Goal: Task Accomplishment & Management: Use online tool/utility

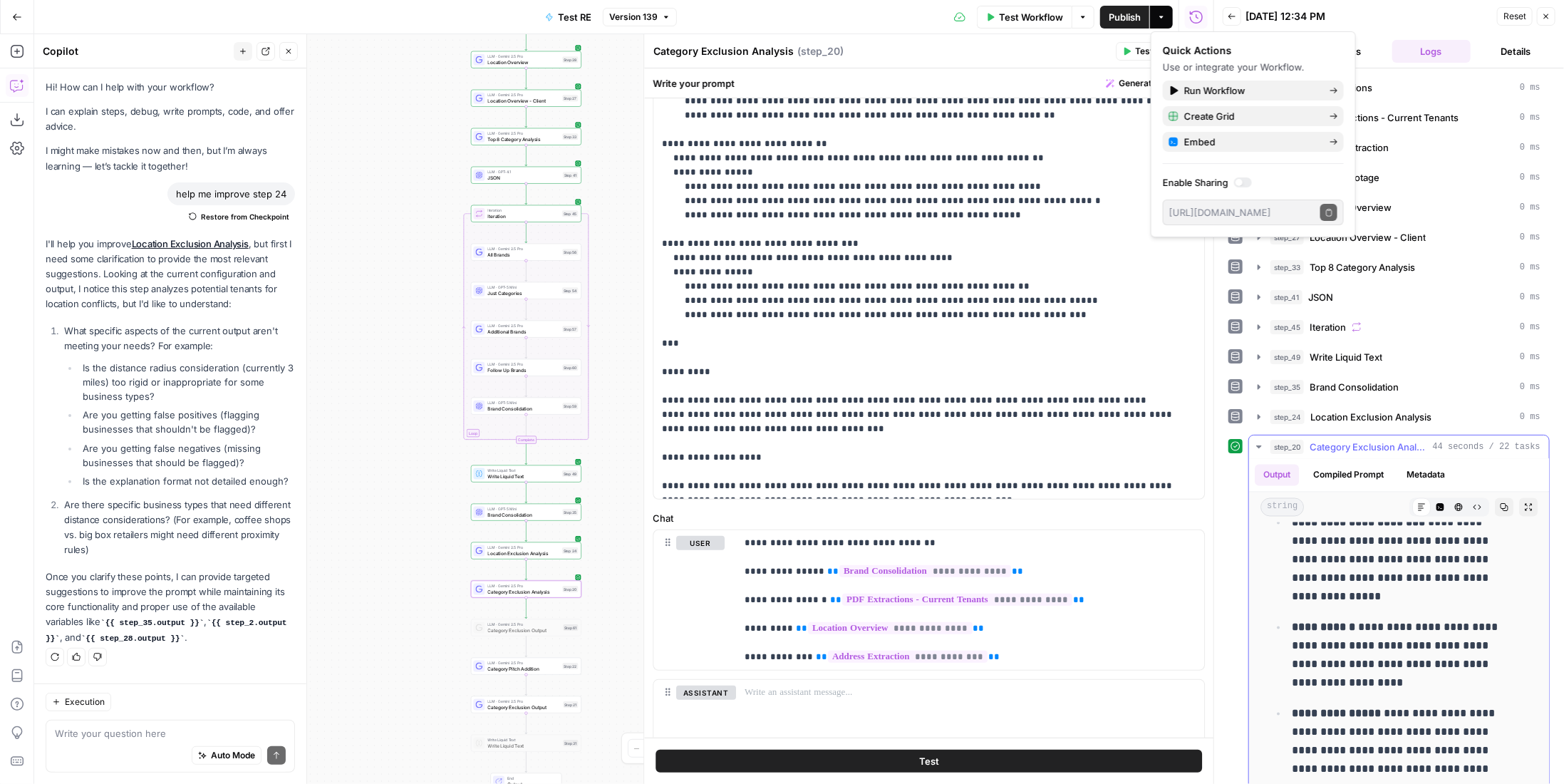
scroll to position [2236, 0]
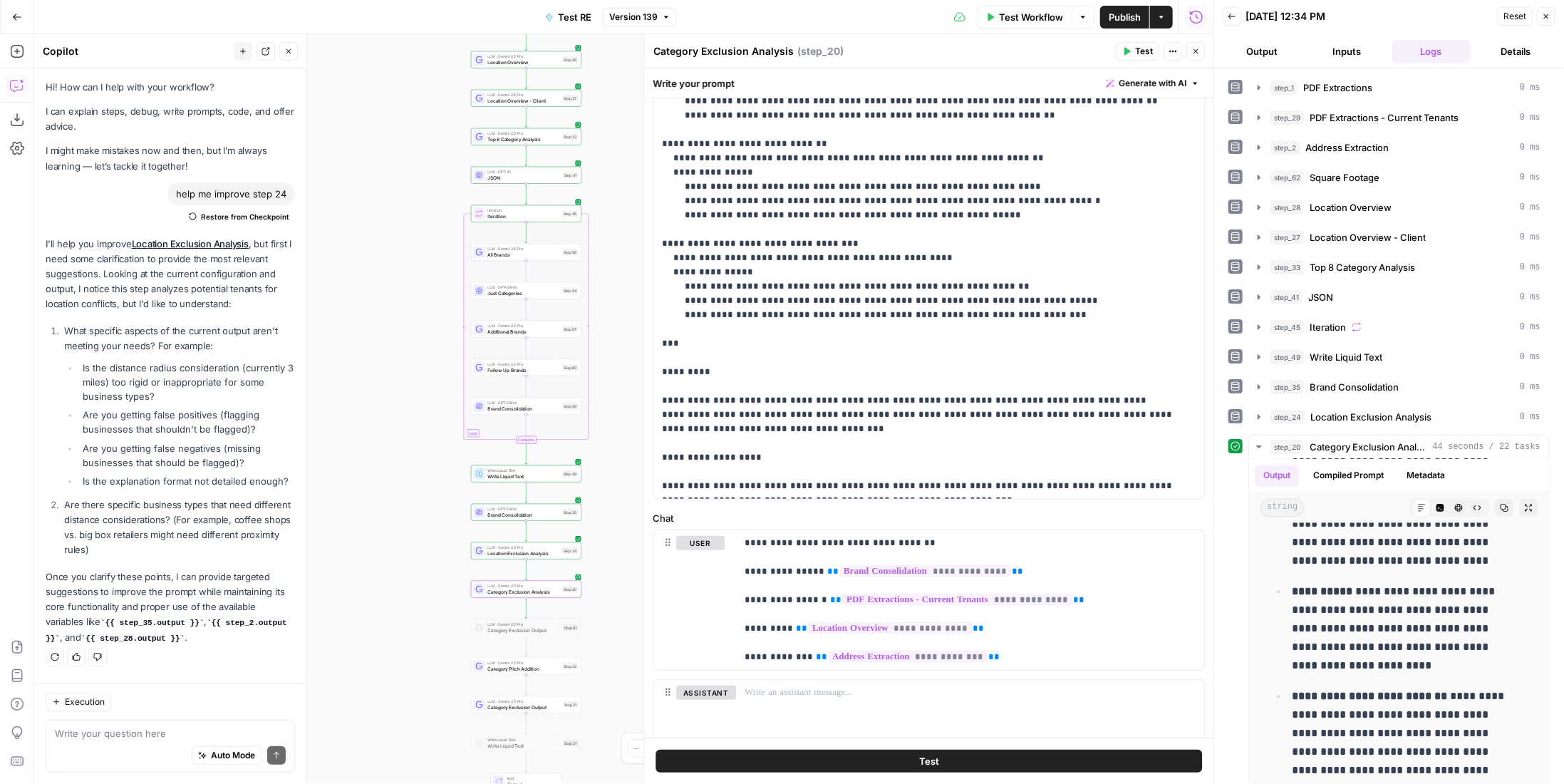
click at [1391, 22] on div "08/11/25 at 12:34 PM" at bounding box center [1369, 16] width 248 height 14
click at [1119, 17] on span "Publish" at bounding box center [1125, 17] width 32 height 14
click at [1105, 22] on button "Publish" at bounding box center [1125, 17] width 50 height 23
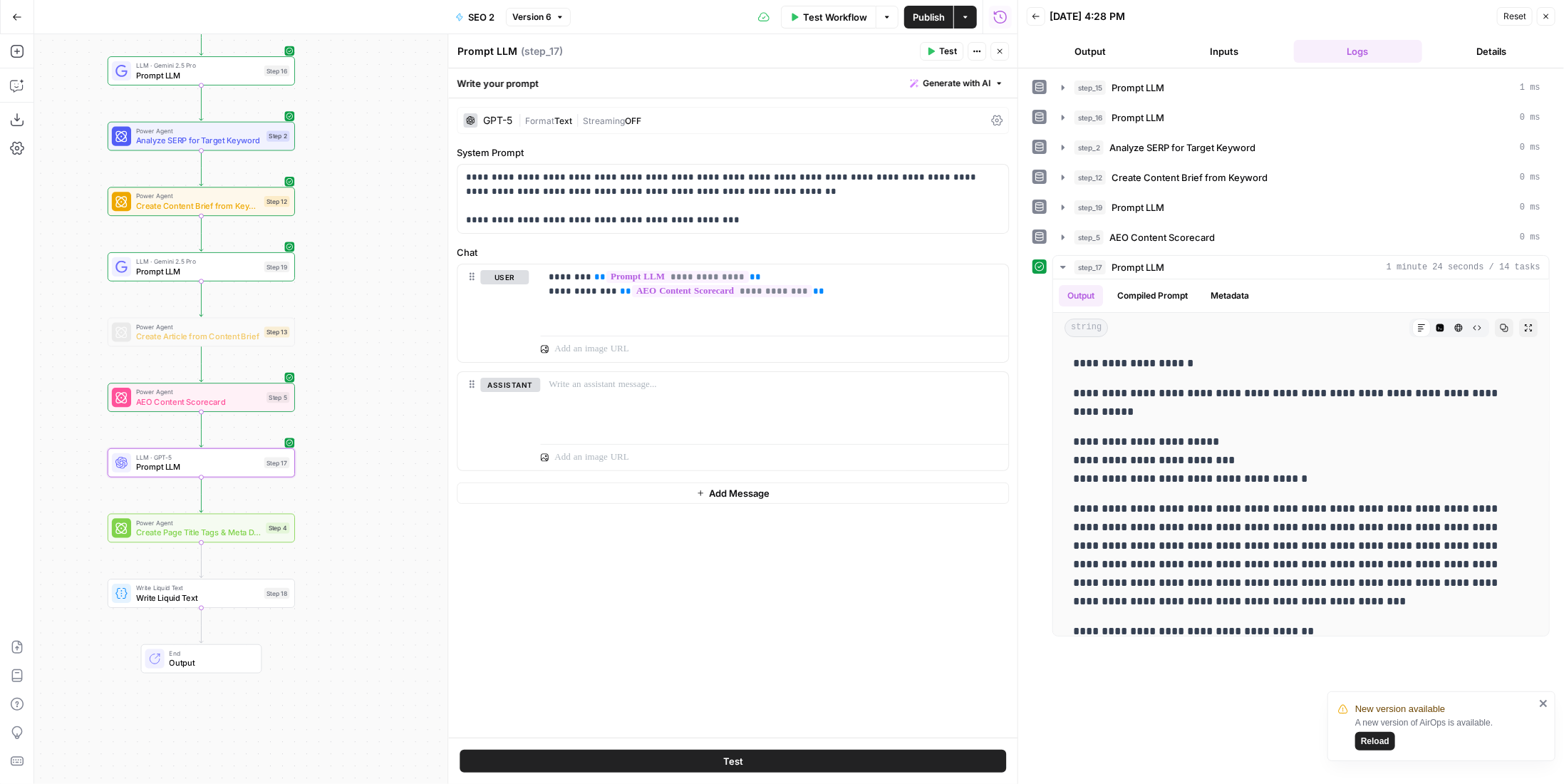
scroll to position [570, 0]
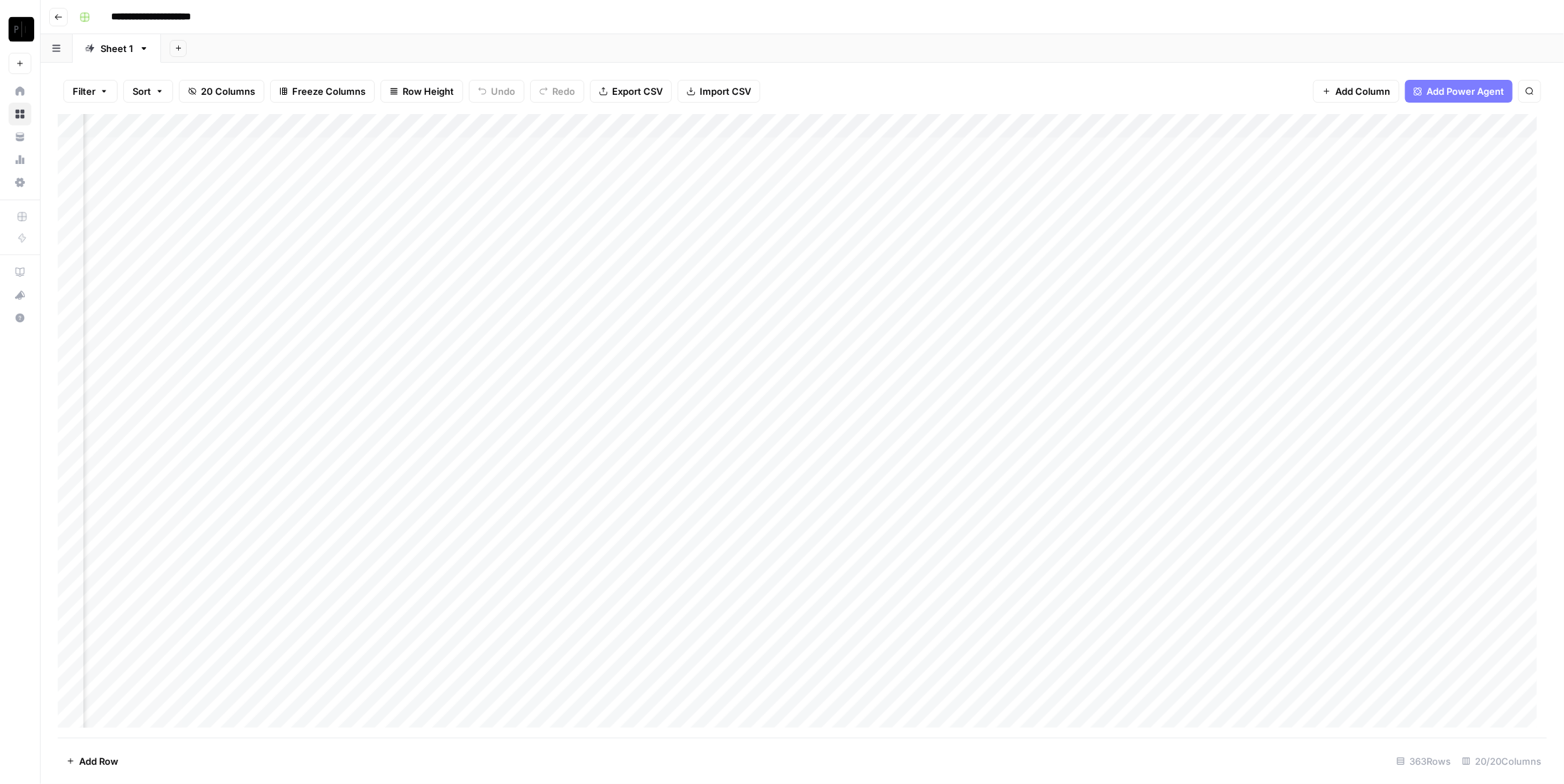
scroll to position [0, 1575]
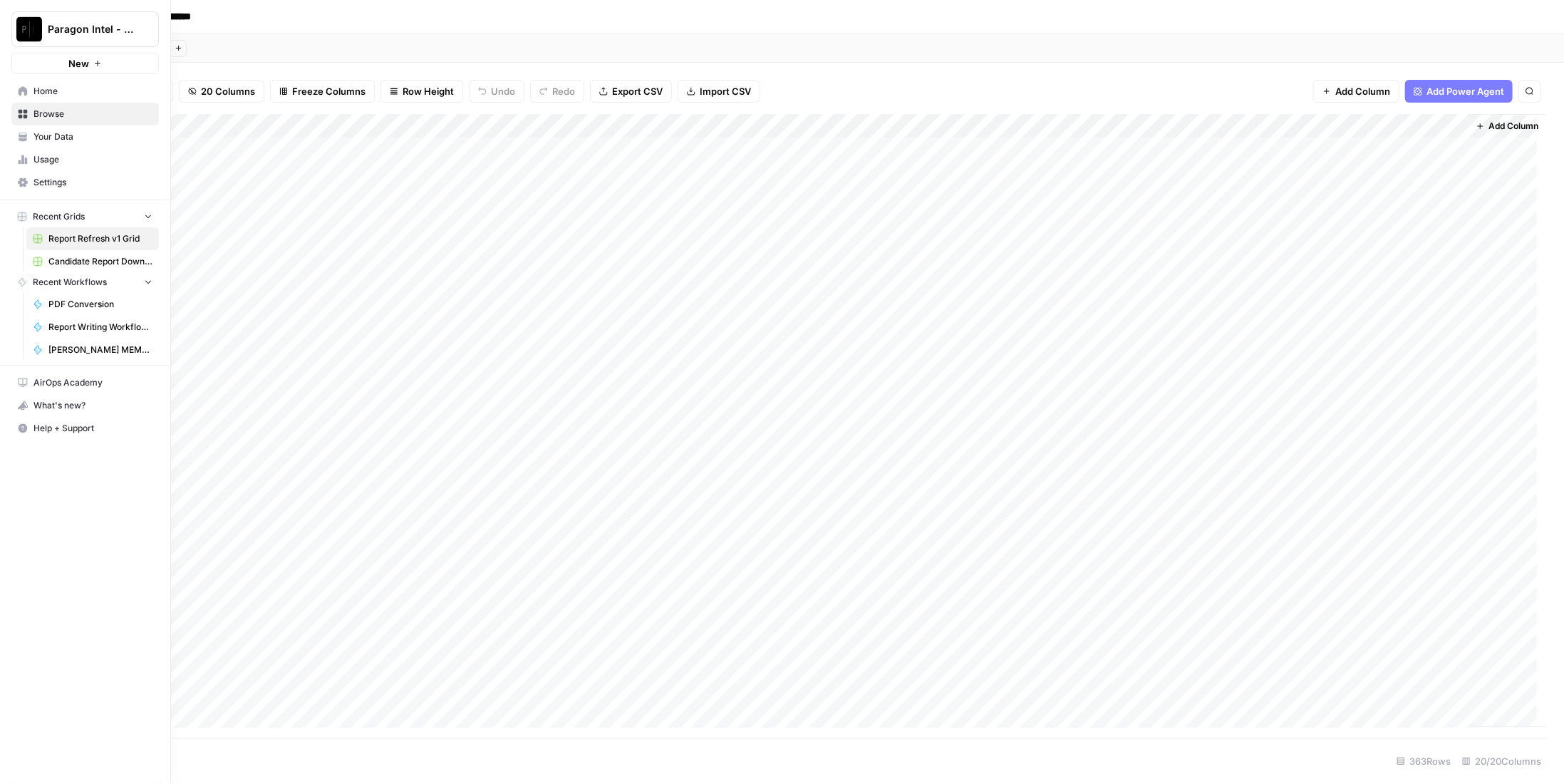
click at [24, 37] on img "Workspace: Paragon Intel - Bill / Ty / Colby R&D" at bounding box center [29, 29] width 26 height 26
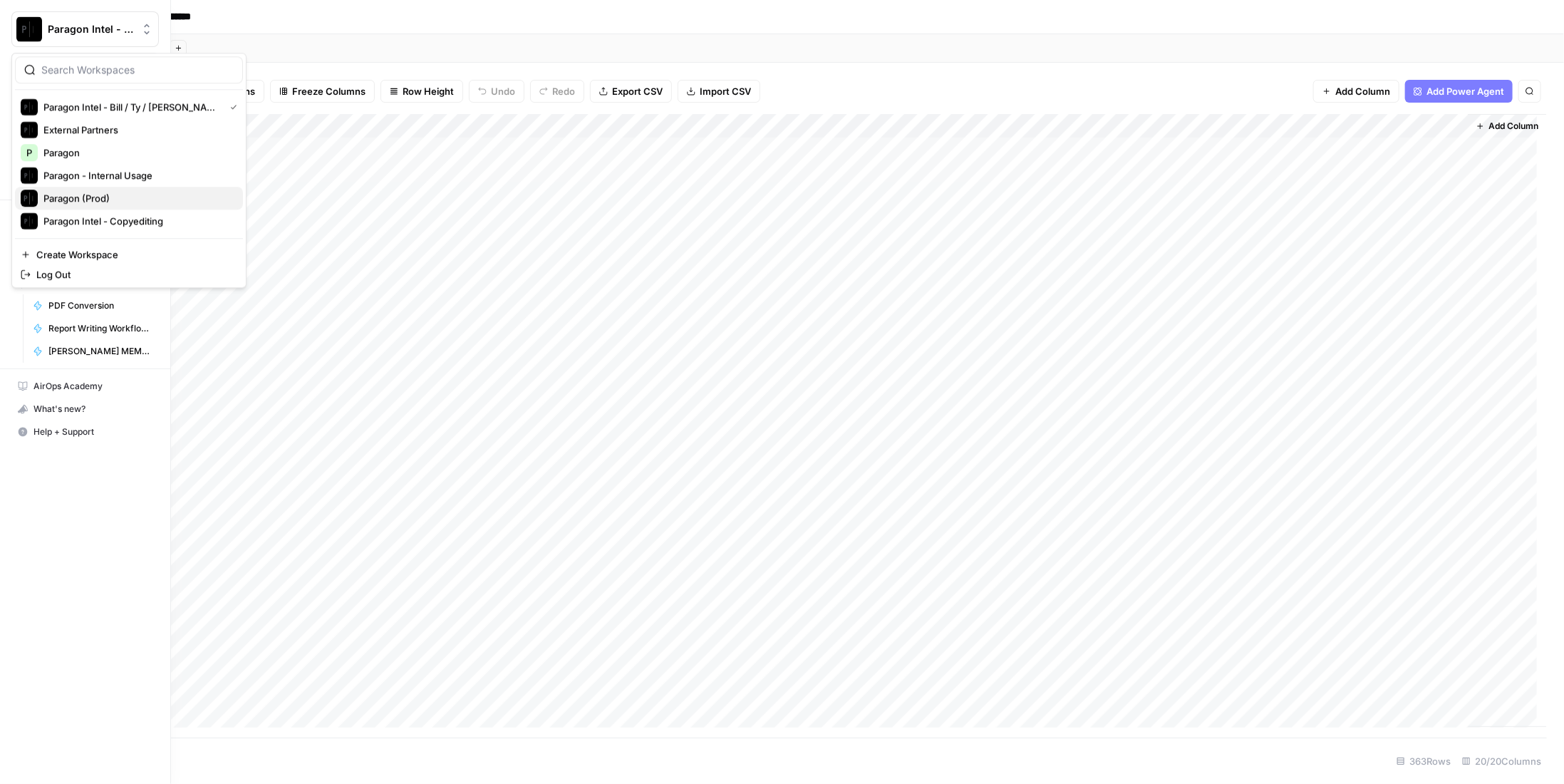
click at [106, 197] on span "Paragon (Prod)" at bounding box center [138, 197] width 188 height 14
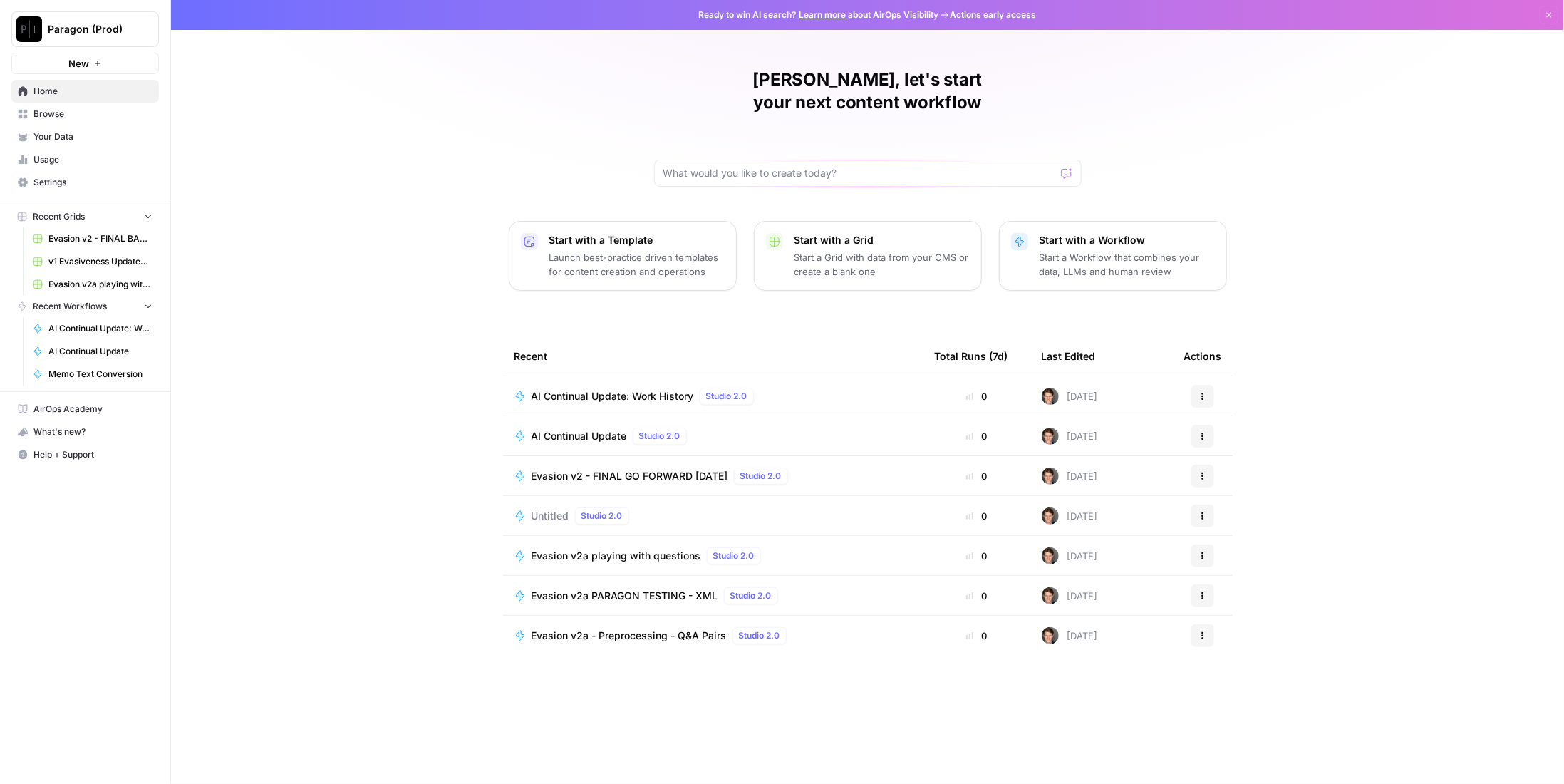
click at [606, 429] on span "AI Continual Update" at bounding box center [579, 436] width 96 height 14
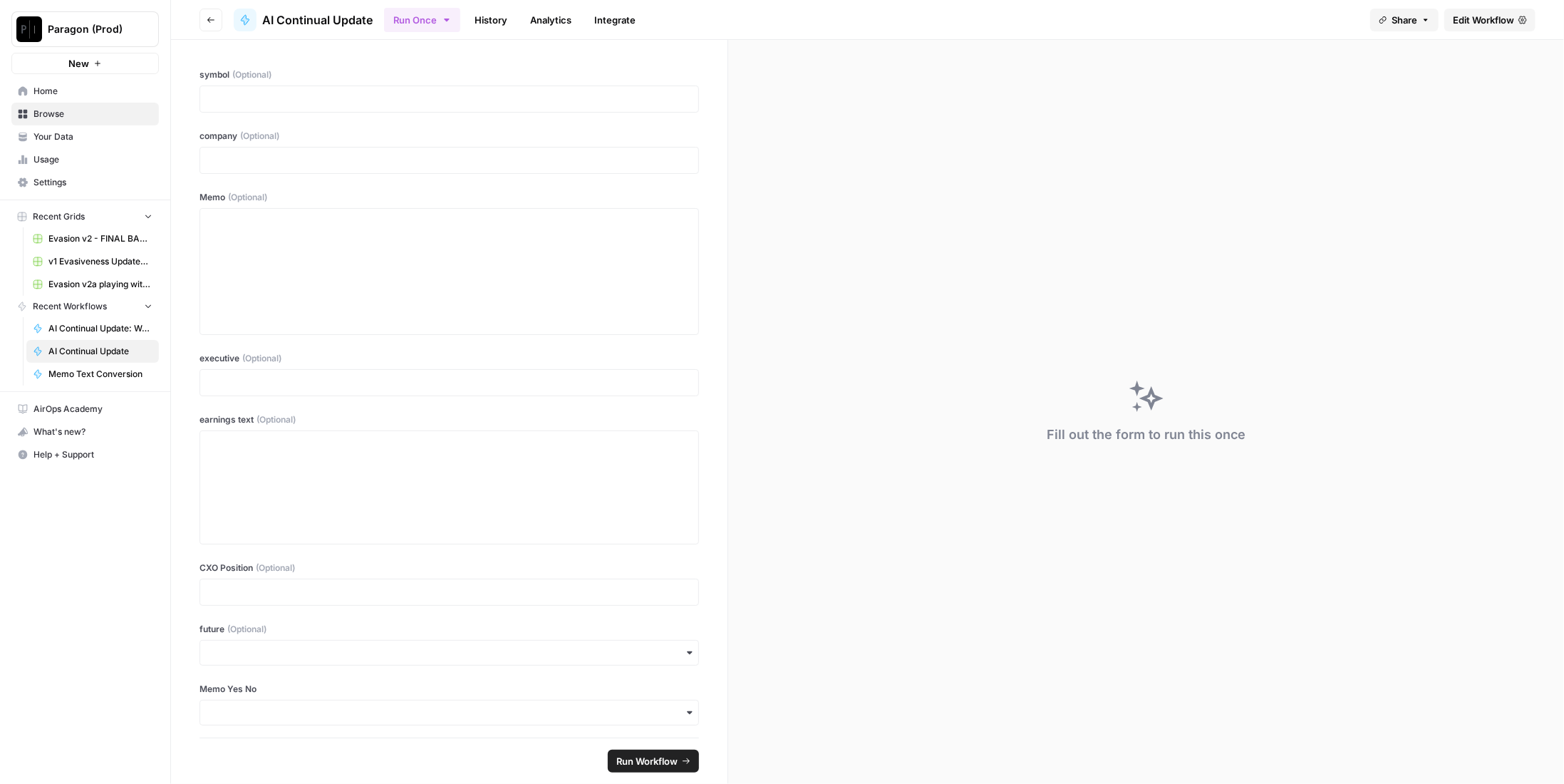
click at [1463, 17] on span "Edit Workflow" at bounding box center [1483, 19] width 61 height 14
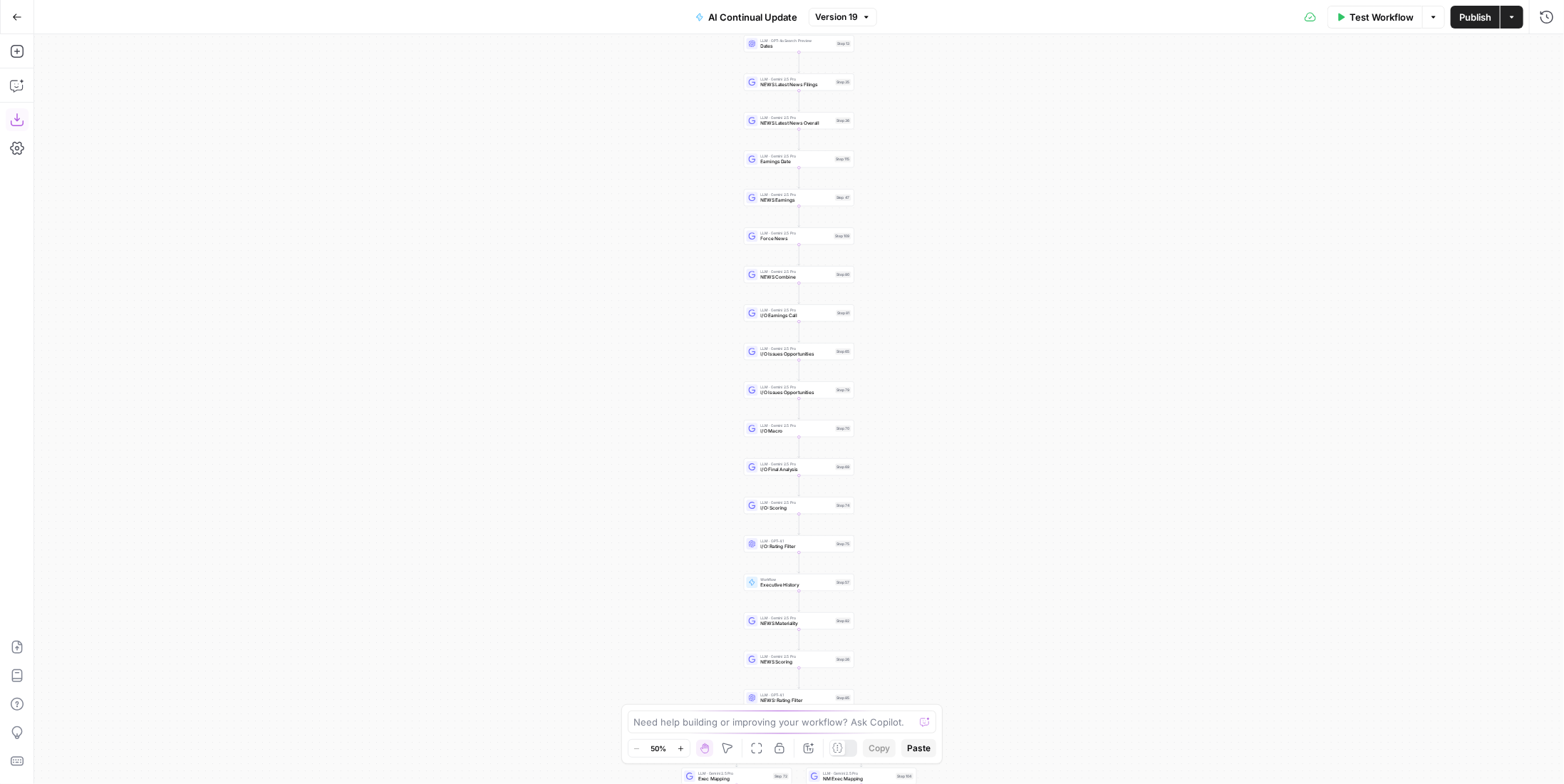
click at [17, 119] on icon "button" at bounding box center [16, 119] width 13 height 13
click at [831, 586] on span "Executive History" at bounding box center [798, 585] width 72 height 7
type input "AI Continual Update: Work History"
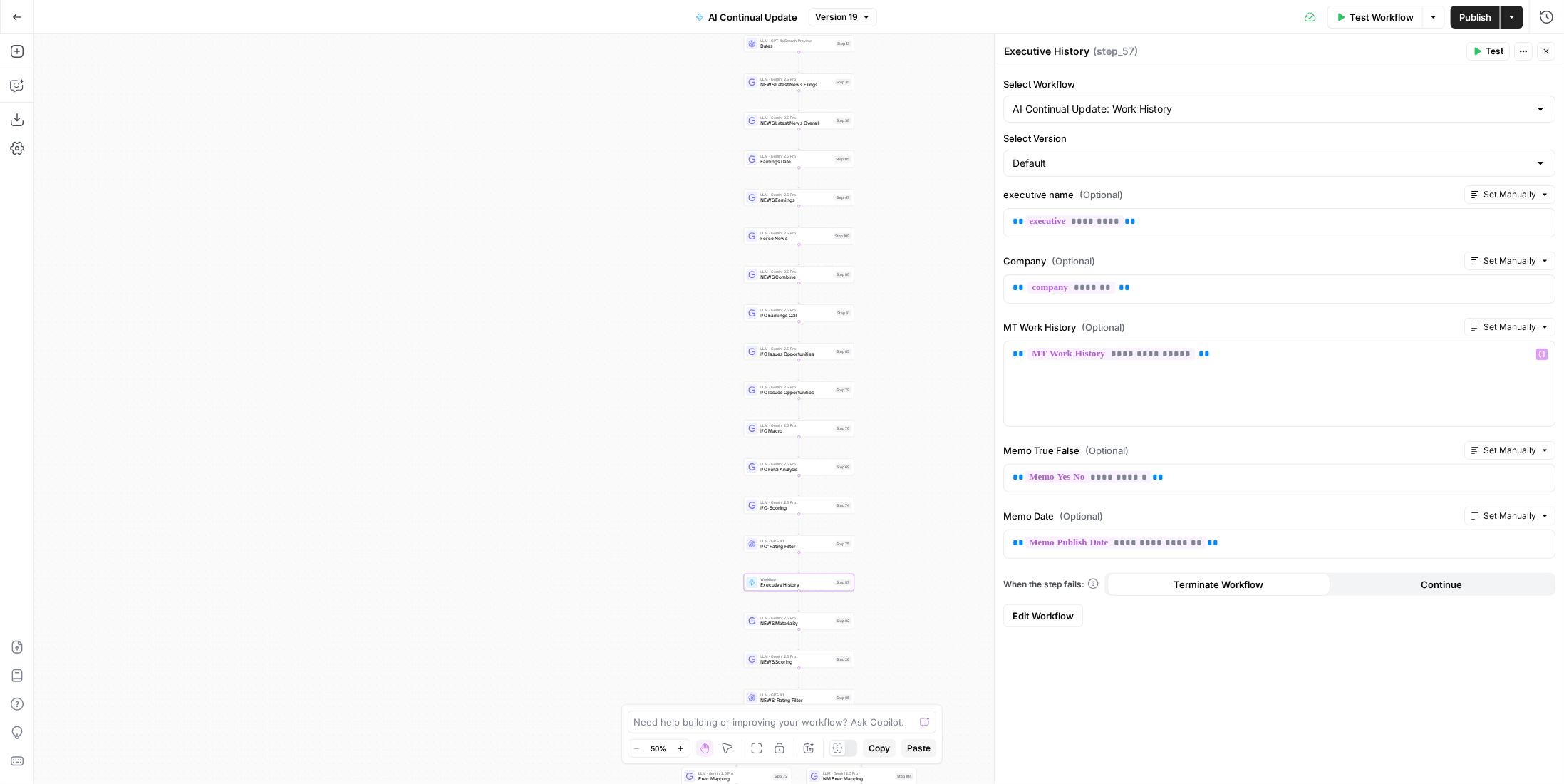
click at [1041, 613] on span "Edit Workflow" at bounding box center [1043, 615] width 61 height 14
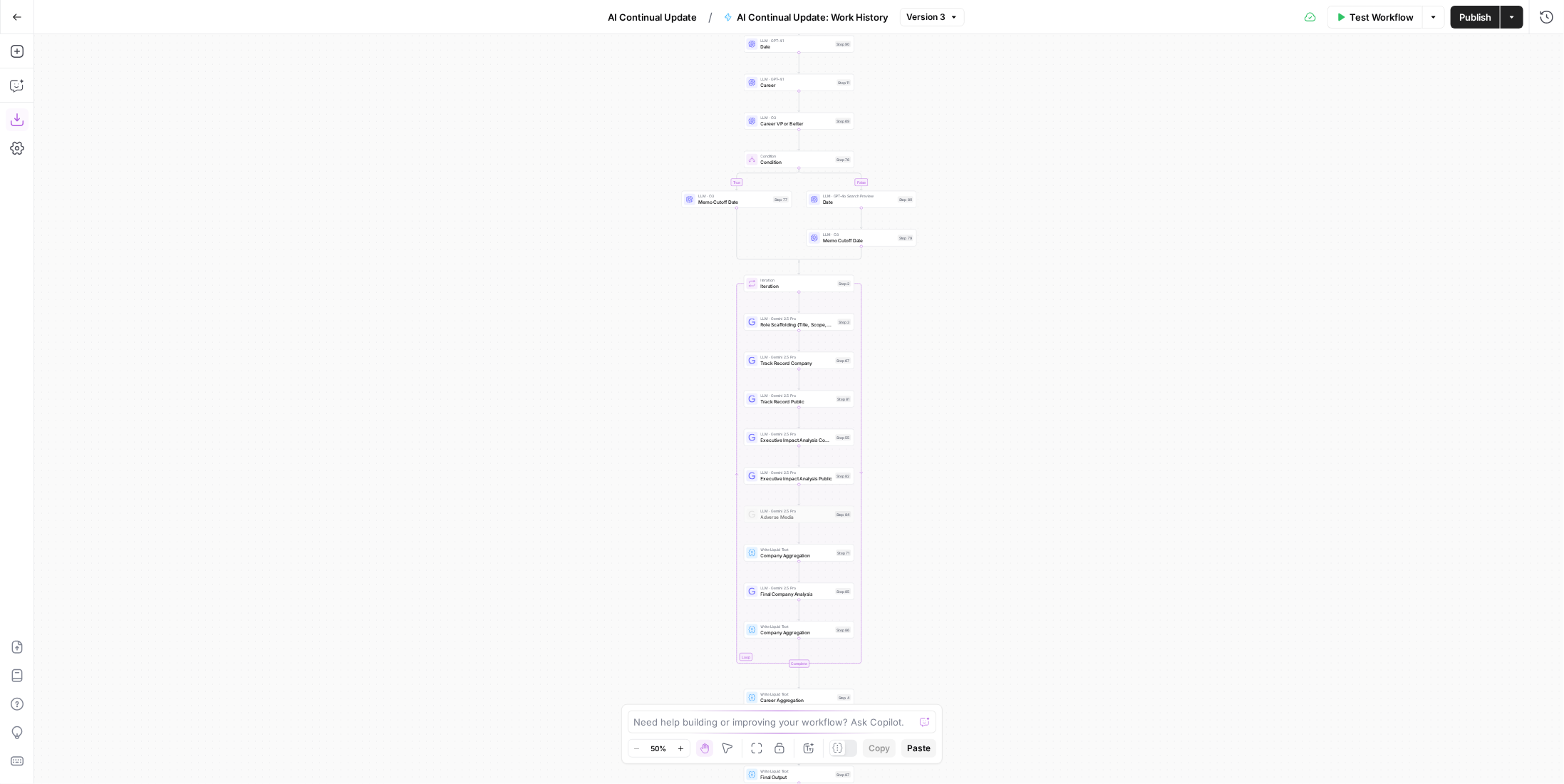
click at [26, 118] on button "Download as JSON" at bounding box center [17, 119] width 23 height 23
click at [17, 12] on icon "button" at bounding box center [17, 17] width 10 height 10
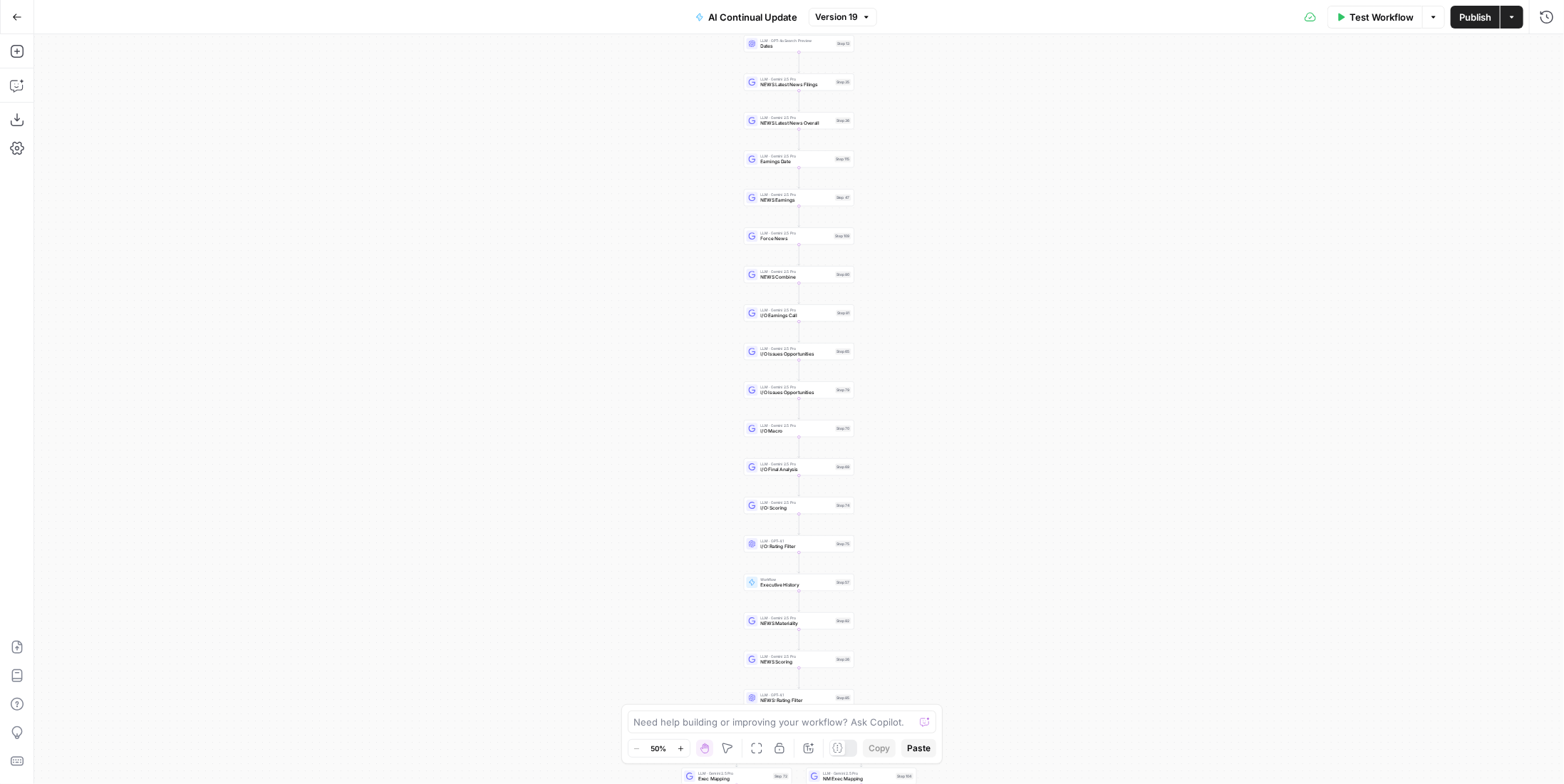
click at [8, 12] on button "Go Back" at bounding box center [17, 17] width 26 height 26
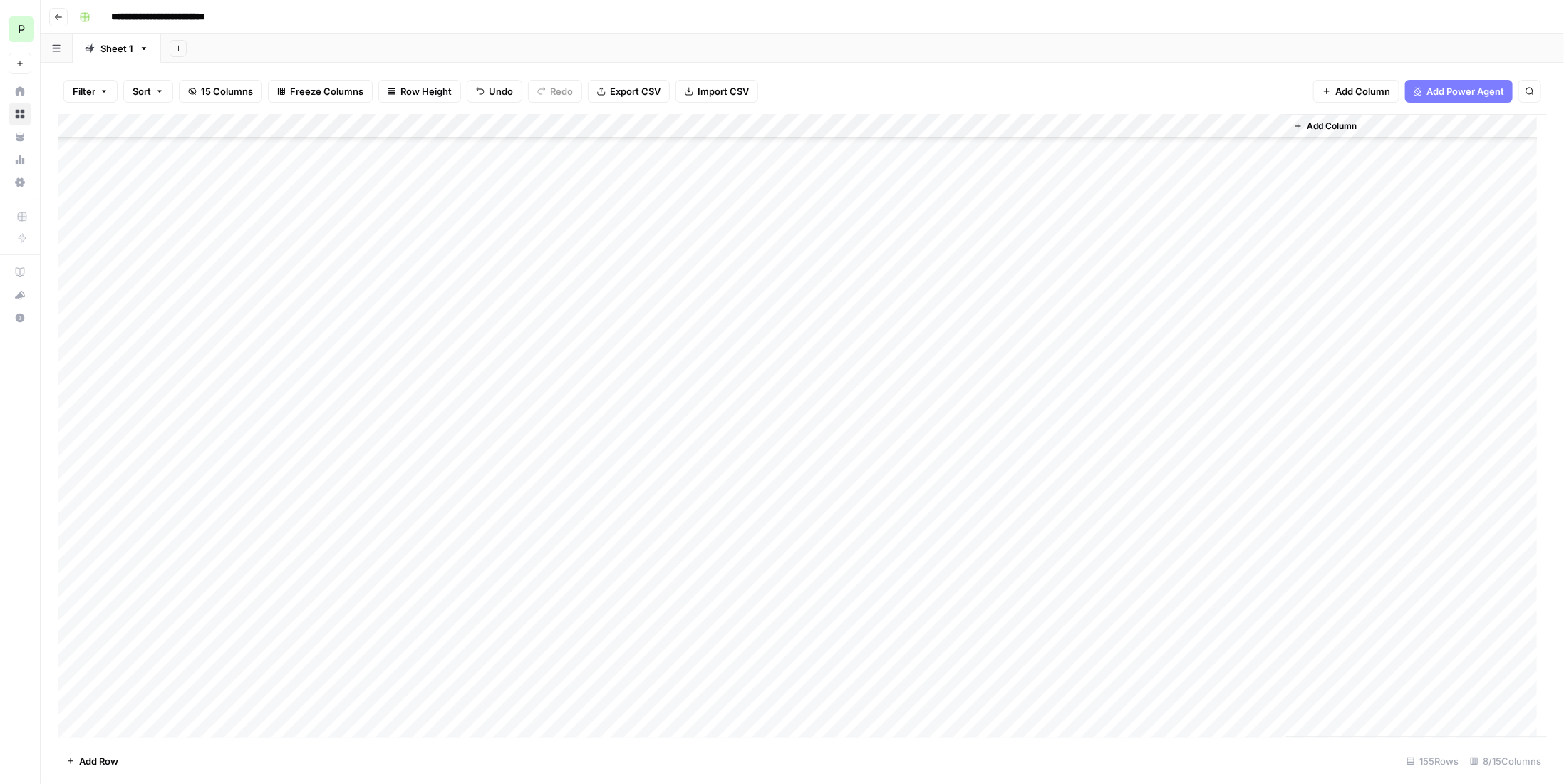
scroll to position [3178, 0]
